Goal: Information Seeking & Learning: Compare options

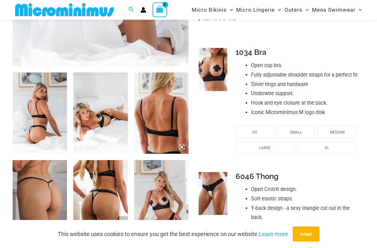
scroll to position [237, 0]
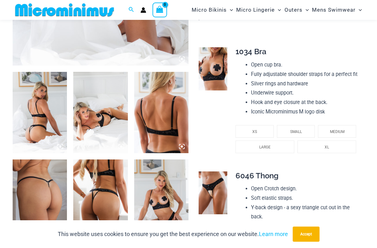
click at [38, 103] on img at bounding box center [40, 112] width 54 height 81
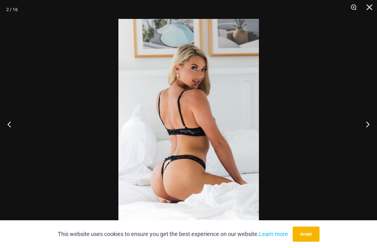
click at [9, 126] on button "Previous" at bounding box center [12, 125] width 24 height 32
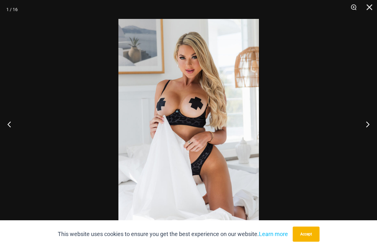
click at [13, 127] on button "Previous" at bounding box center [12, 125] width 24 height 32
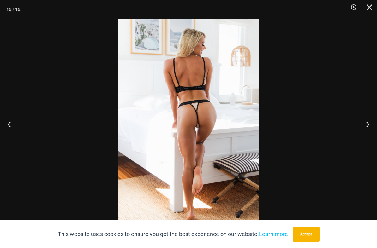
click at [12, 128] on button "Previous" at bounding box center [12, 125] width 24 height 32
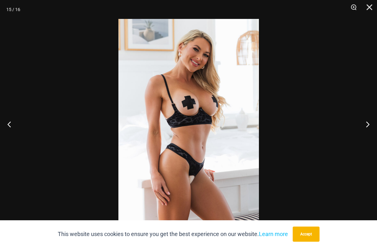
click at [13, 130] on button "Previous" at bounding box center [12, 125] width 24 height 32
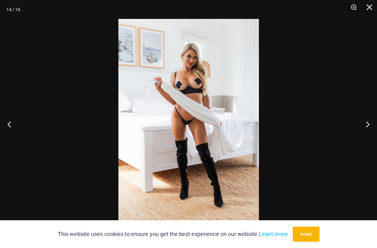
click at [13, 130] on button "Previous" at bounding box center [12, 125] width 24 height 32
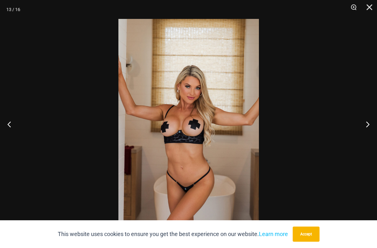
click at [13, 131] on button "Previous" at bounding box center [12, 125] width 24 height 32
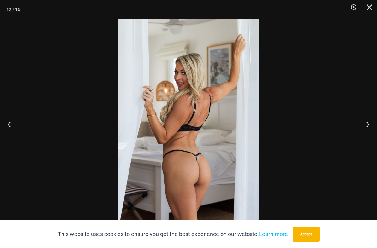
click at [13, 131] on button "Previous" at bounding box center [12, 125] width 24 height 32
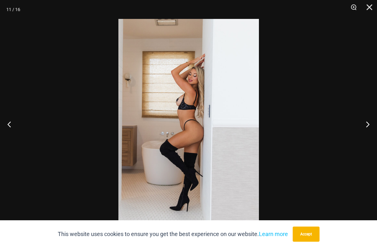
click at [13, 132] on button "Previous" at bounding box center [12, 125] width 24 height 32
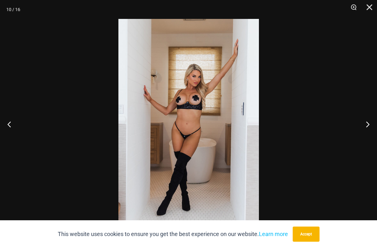
click at [13, 131] on button "Previous" at bounding box center [12, 125] width 24 height 32
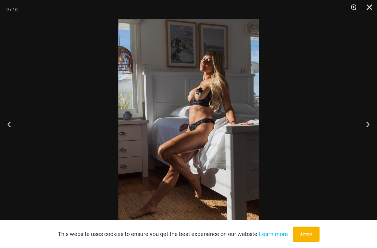
click at [13, 132] on button "Previous" at bounding box center [12, 125] width 24 height 32
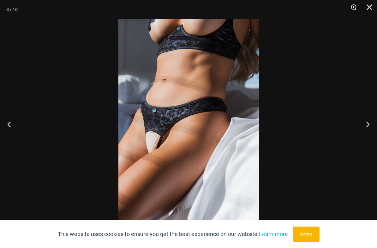
click at [9, 127] on button "Previous" at bounding box center [12, 125] width 24 height 32
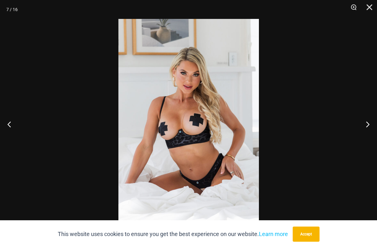
click at [10, 129] on button "Previous" at bounding box center [12, 125] width 24 height 32
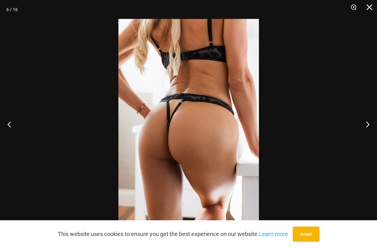
click at [10, 129] on button "Previous" at bounding box center [12, 125] width 24 height 32
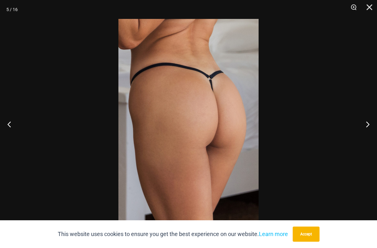
click at [12, 130] on button "Previous" at bounding box center [12, 125] width 24 height 32
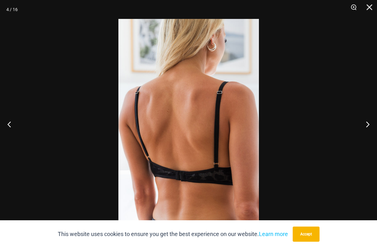
click at [12, 131] on button "Previous" at bounding box center [12, 125] width 24 height 32
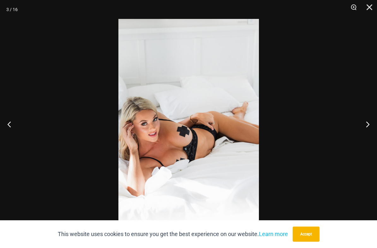
click at [12, 131] on button "Previous" at bounding box center [12, 125] width 24 height 32
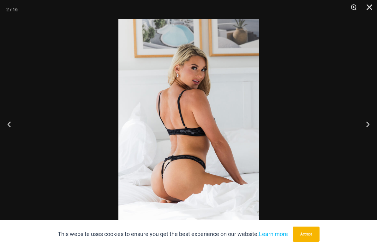
click at [12, 132] on button "Previous" at bounding box center [12, 125] width 24 height 32
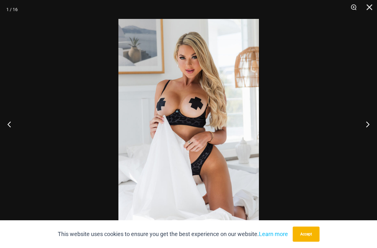
click at [12, 130] on button "Previous" at bounding box center [12, 125] width 24 height 32
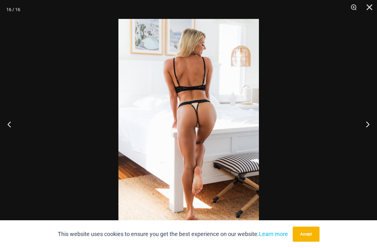
click at [13, 131] on button "Previous" at bounding box center [12, 125] width 24 height 32
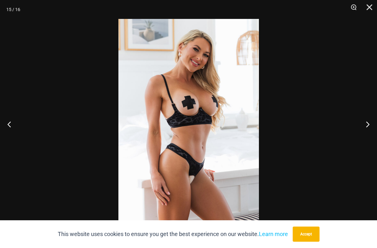
click at [13, 132] on button "Previous" at bounding box center [12, 125] width 24 height 32
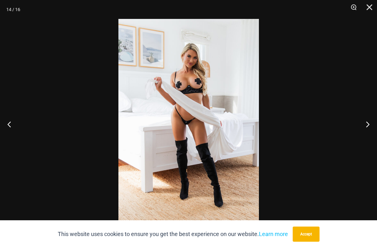
click at [14, 130] on button "Previous" at bounding box center [12, 125] width 24 height 32
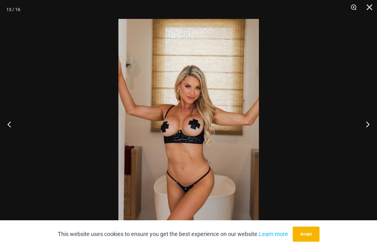
click at [14, 130] on button "Previous" at bounding box center [12, 125] width 24 height 32
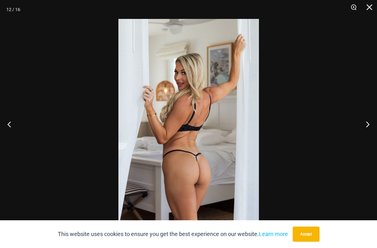
click at [14, 129] on button "Previous" at bounding box center [12, 125] width 24 height 32
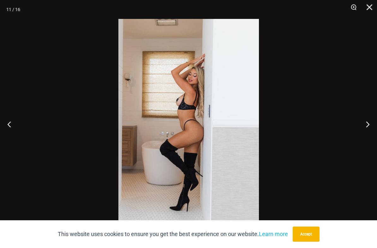
click at [15, 129] on button "Previous" at bounding box center [12, 125] width 24 height 32
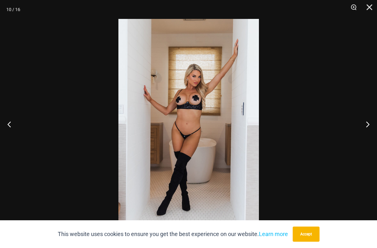
click at [15, 129] on button "Previous" at bounding box center [12, 125] width 24 height 32
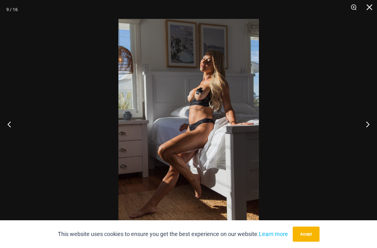
click at [15, 129] on button "Previous" at bounding box center [12, 125] width 24 height 32
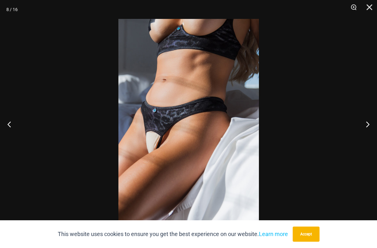
click at [15, 129] on button "Previous" at bounding box center [12, 125] width 24 height 32
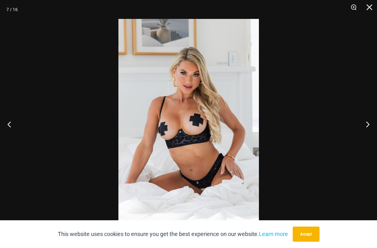
click at [15, 129] on button "Previous" at bounding box center [12, 125] width 24 height 32
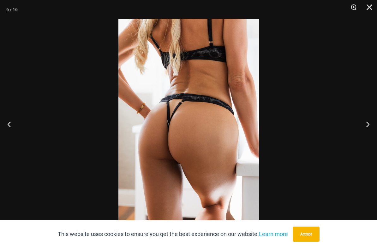
click at [63, 110] on div at bounding box center [188, 124] width 377 height 248
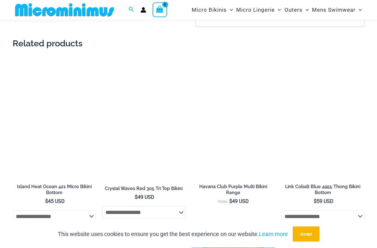
scroll to position [975, 0]
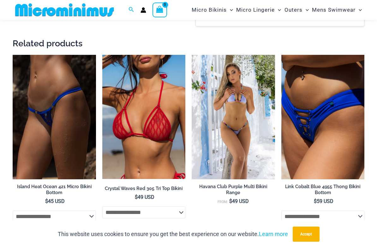
click at [102, 55] on img at bounding box center [102, 55] width 0 height 0
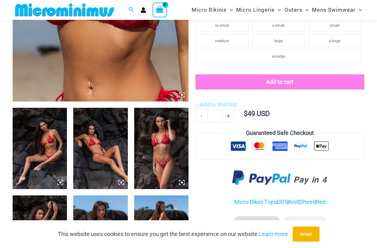
scroll to position [207, 0]
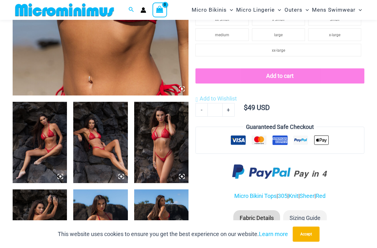
click at [35, 133] on img at bounding box center [40, 142] width 54 height 81
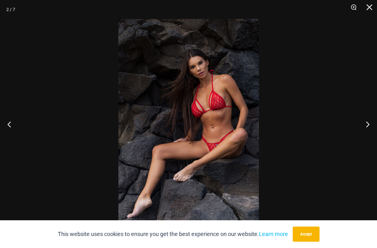
click at [10, 128] on button "Previous" at bounding box center [12, 125] width 24 height 32
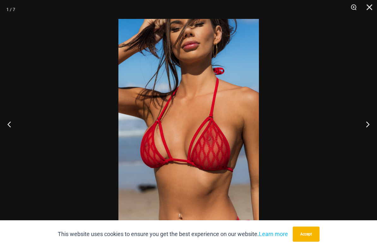
click at [11, 129] on button "Previous" at bounding box center [12, 125] width 24 height 32
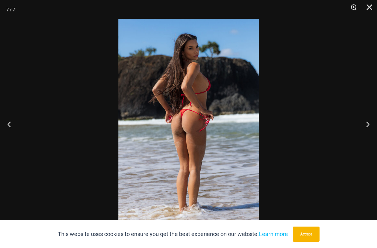
click at [12, 129] on button "Previous" at bounding box center [12, 125] width 24 height 32
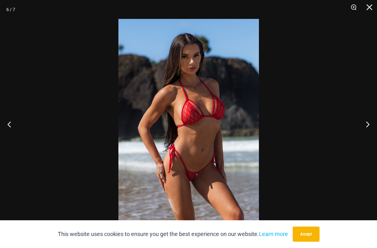
click at [12, 130] on button "Previous" at bounding box center [12, 125] width 24 height 32
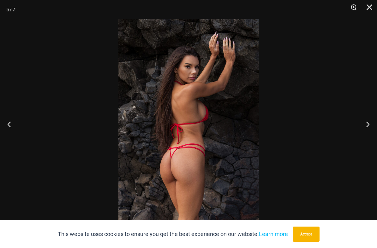
click at [12, 130] on button "Previous" at bounding box center [12, 125] width 24 height 32
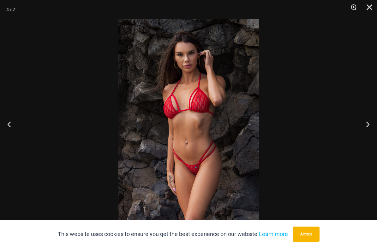
click at [13, 130] on button "Previous" at bounding box center [12, 125] width 24 height 32
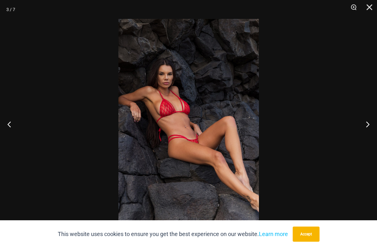
click at [13, 131] on button "Previous" at bounding box center [12, 125] width 24 height 32
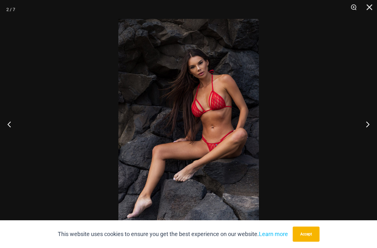
click at [14, 131] on button "Previous" at bounding box center [12, 125] width 24 height 32
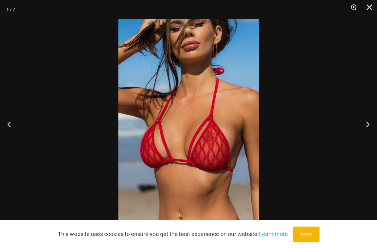
click at [14, 133] on button "Previous" at bounding box center [12, 125] width 24 height 32
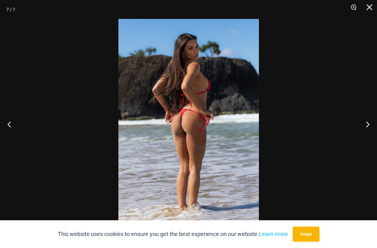
click at [14, 133] on button "Previous" at bounding box center [12, 125] width 24 height 32
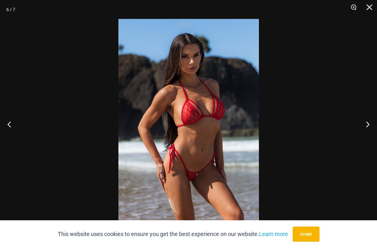
click at [14, 133] on button "Previous" at bounding box center [12, 125] width 24 height 32
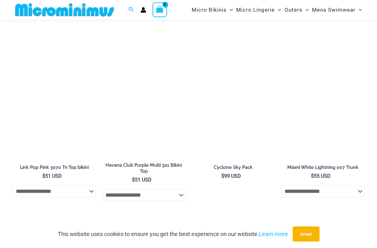
scroll to position [1237, 0]
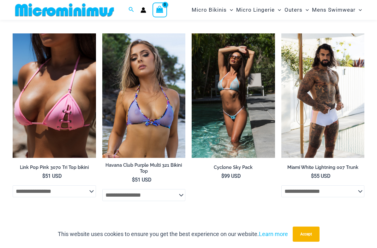
click at [102, 33] on img at bounding box center [102, 33] width 0 height 0
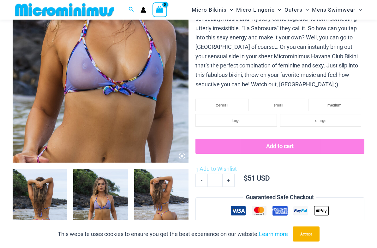
click at [57, 103] on img at bounding box center [101, 31] width 176 height 264
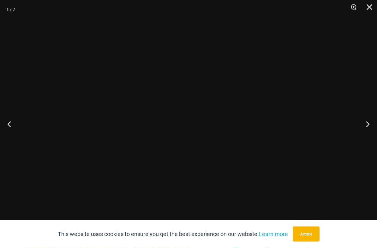
scroll to position [140, 0]
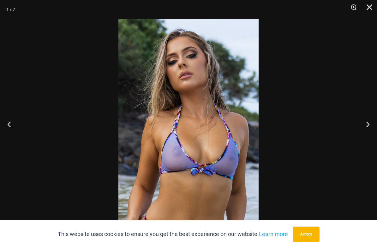
click at [7, 127] on button "Previous" at bounding box center [12, 125] width 24 height 32
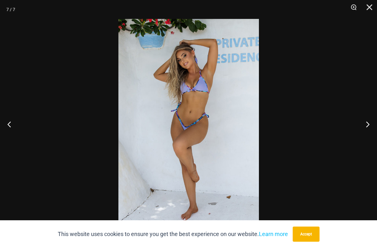
click at [8, 127] on button "Previous" at bounding box center [12, 125] width 24 height 32
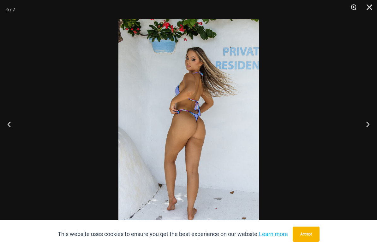
click at [9, 127] on button "Previous" at bounding box center [12, 125] width 24 height 32
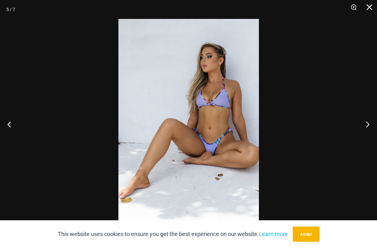
click at [11, 128] on button "Previous" at bounding box center [12, 125] width 24 height 32
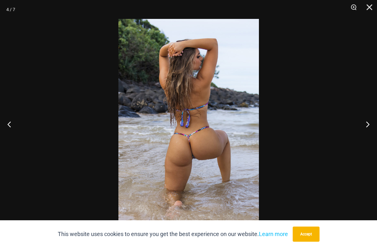
click at [11, 128] on button "Previous" at bounding box center [12, 125] width 24 height 32
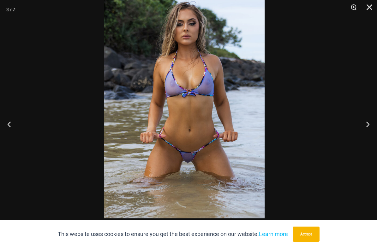
click at [181, 155] on img at bounding box center [184, 98] width 161 height 241
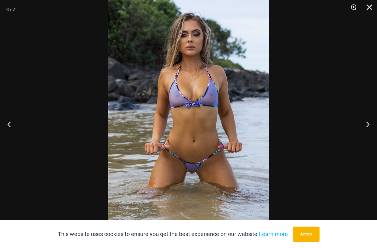
click at [5, 126] on button "Previous" at bounding box center [12, 125] width 24 height 32
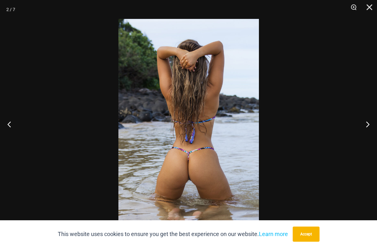
click at [7, 126] on button "Previous" at bounding box center [12, 125] width 24 height 32
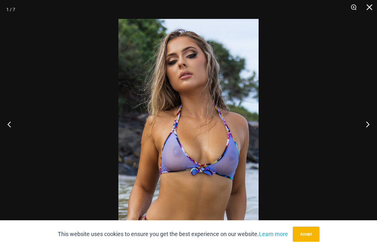
click at [8, 128] on button "Previous" at bounding box center [12, 125] width 24 height 32
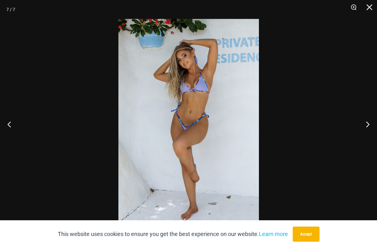
click at [8, 129] on button "Previous" at bounding box center [12, 125] width 24 height 32
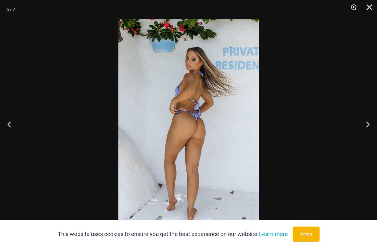
click at [8, 129] on button "Previous" at bounding box center [12, 125] width 24 height 32
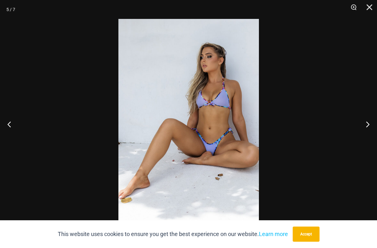
click at [8, 129] on button "Previous" at bounding box center [12, 125] width 24 height 32
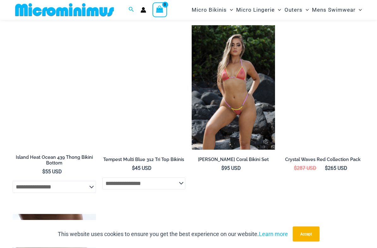
scroll to position [1464, 0]
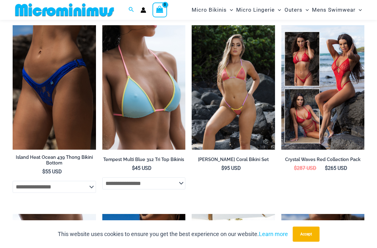
click at [192, 25] on img at bounding box center [192, 25] width 0 height 0
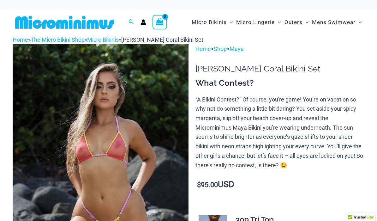
click at [52, 117] on img at bounding box center [101, 176] width 176 height 264
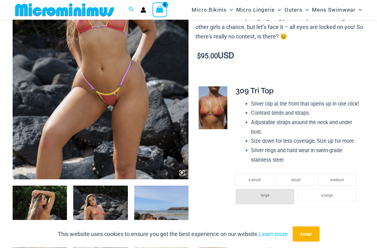
click at [46, 101] on img at bounding box center [101, 48] width 176 height 264
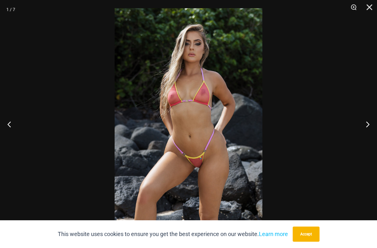
click at [7, 124] on button "Previous" at bounding box center [12, 125] width 24 height 32
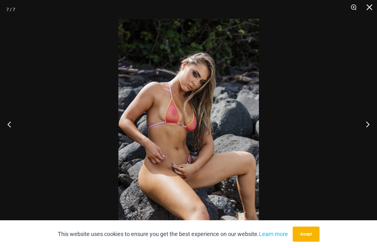
click at [7, 127] on button "Previous" at bounding box center [12, 125] width 24 height 32
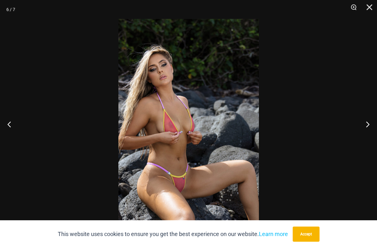
click at [9, 127] on button "Previous" at bounding box center [12, 125] width 24 height 32
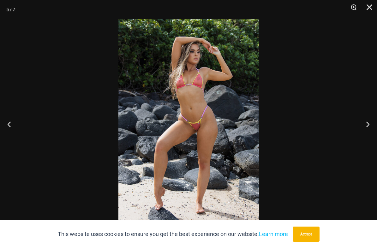
click at [11, 128] on button "Previous" at bounding box center [12, 125] width 24 height 32
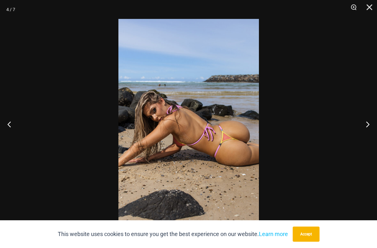
click at [11, 129] on button "Previous" at bounding box center [12, 125] width 24 height 32
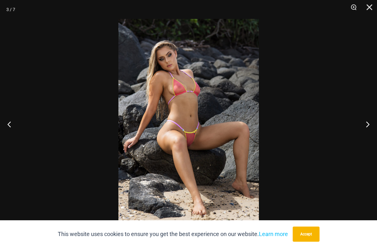
click at [12, 130] on button "Previous" at bounding box center [12, 125] width 24 height 32
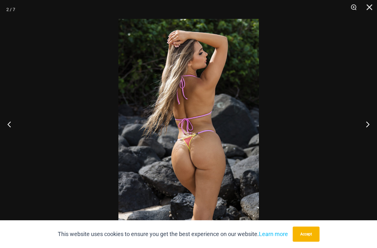
click at [14, 131] on button "Previous" at bounding box center [12, 125] width 24 height 32
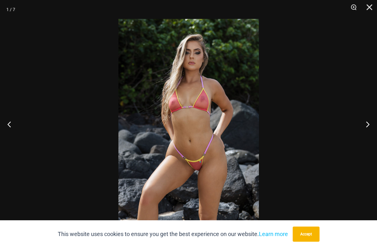
click at [14, 131] on button "Previous" at bounding box center [12, 125] width 24 height 32
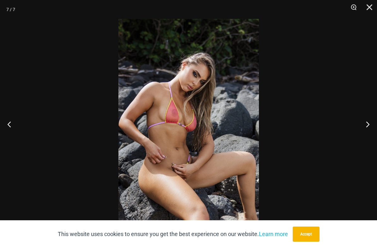
click at [15, 132] on button "Previous" at bounding box center [12, 125] width 24 height 32
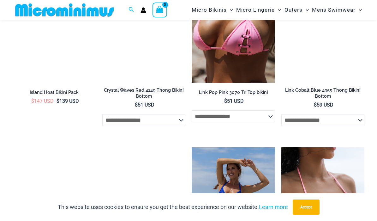
scroll to position [1441, 0]
